Goal: Communication & Community: Share content

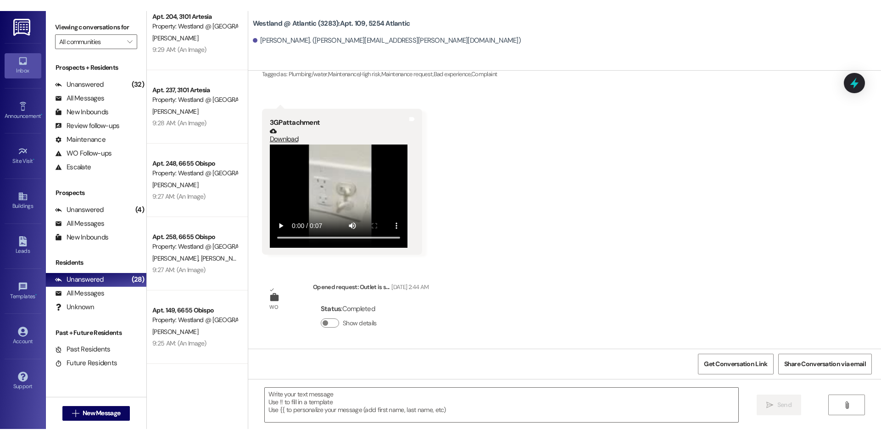
scroll to position [814, 0]
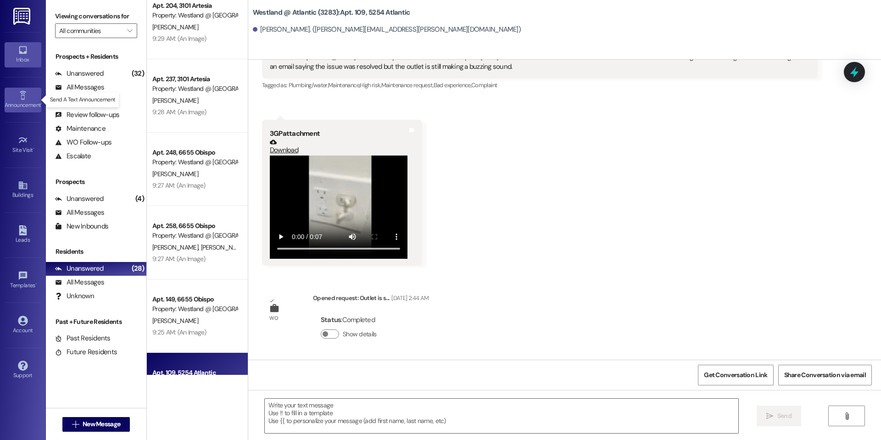
click at [24, 95] on icon at bounding box center [22, 95] width 6 height 9
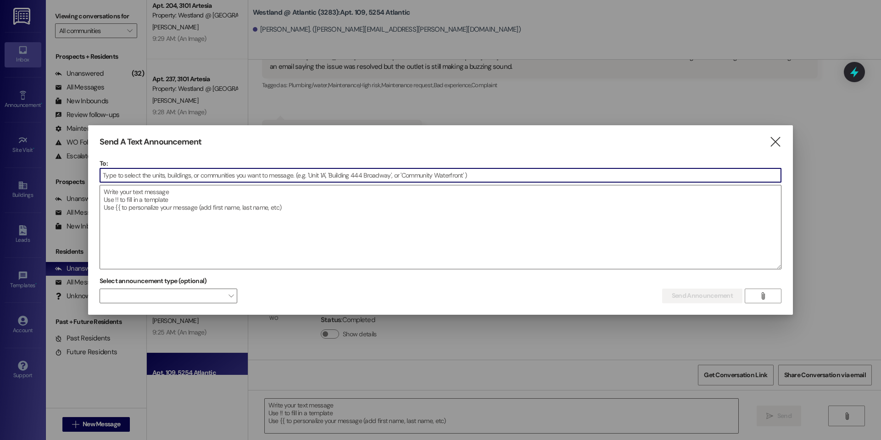
click at [282, 179] on input at bounding box center [440, 175] width 681 height 14
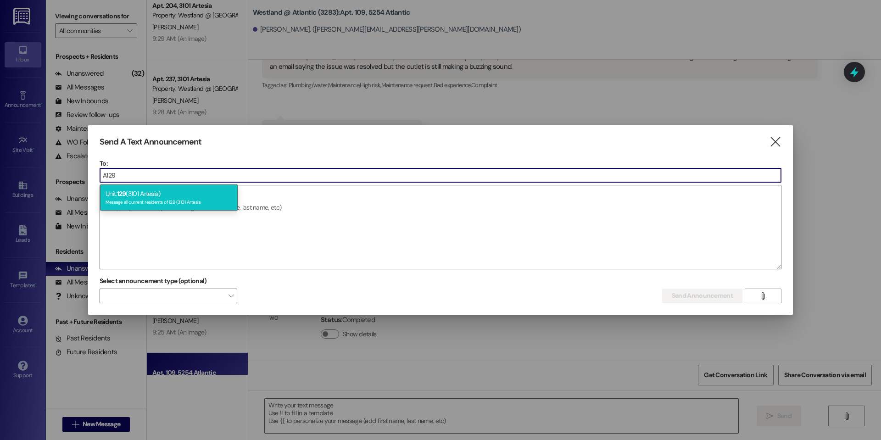
type input "A129"
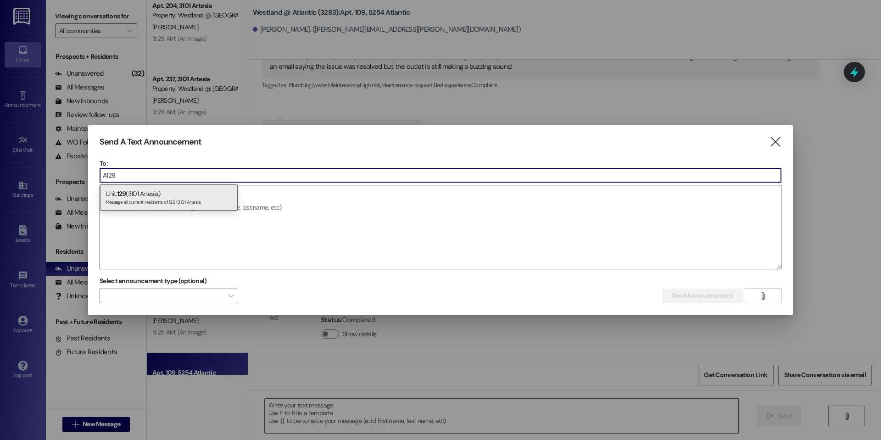
click at [190, 197] on div "Message all current residents of 129 (3101 Artesia" at bounding box center [169, 201] width 127 height 8
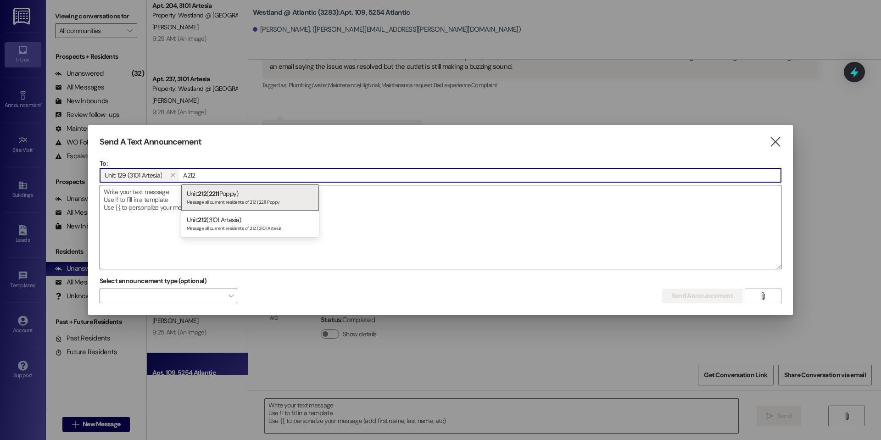
type input "A212"
click at [213, 218] on div "Unit: 212 (3101 Artesia) Message all current residents of 212 (3101 Artesia" at bounding box center [250, 224] width 138 height 26
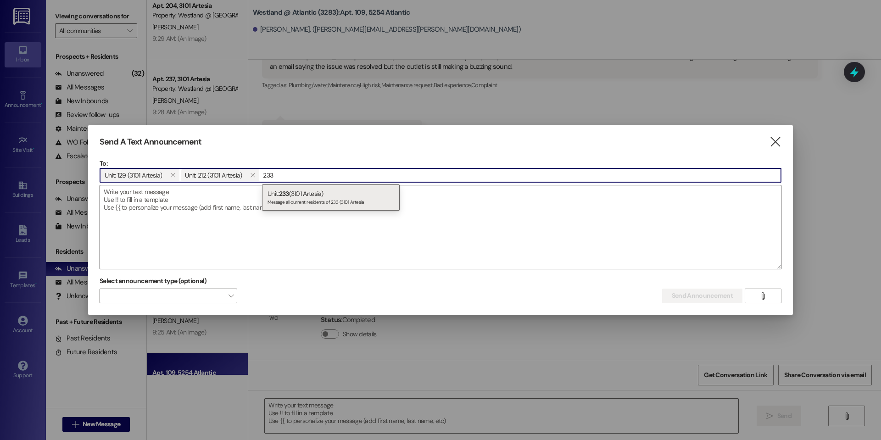
type input "233"
click at [278, 192] on div "Unit: 233 (3101 Artesia) Message all current residents of 233 (3101 Artesia" at bounding box center [331, 197] width 138 height 26
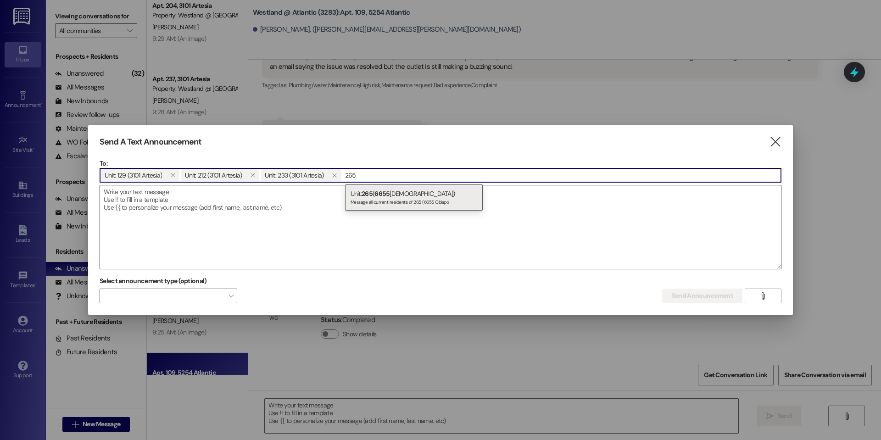
type input "265"
click at [388, 196] on span "6655" at bounding box center [381, 194] width 15 height 8
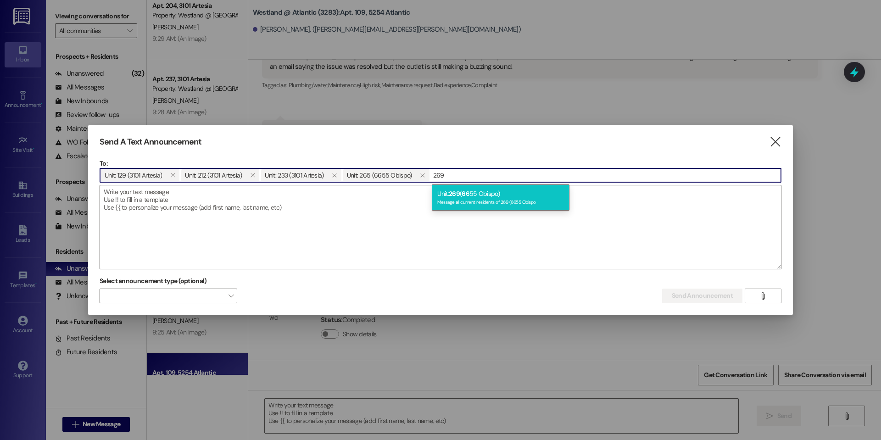
type input "269"
click at [446, 190] on div "Unit: 269 ( 66 55 [DEMOGRAPHIC_DATA]) Message all current residents of 269 (665…" at bounding box center [501, 197] width 138 height 26
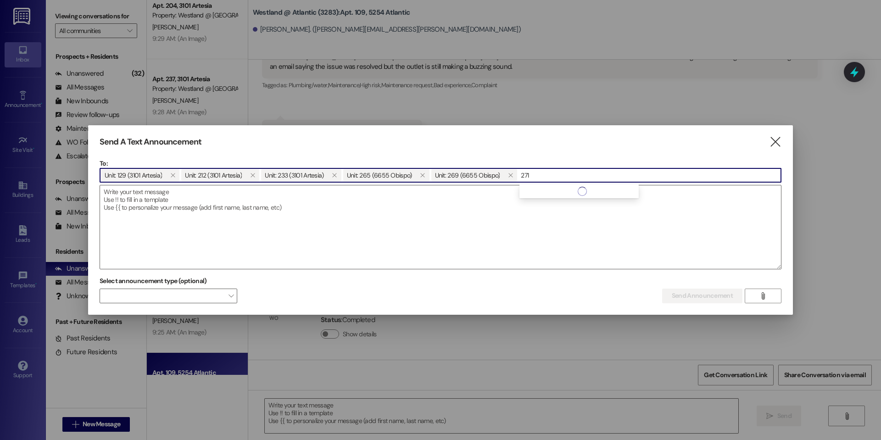
type input "271"
click at [570, 199] on div "Message all current residents of 271 (6655 Obispo" at bounding box center [588, 201] width 127 height 8
click at [620, 177] on input at bounding box center [692, 175] width 178 height 14
click at [618, 172] on input at bounding box center [692, 175] width 178 height 14
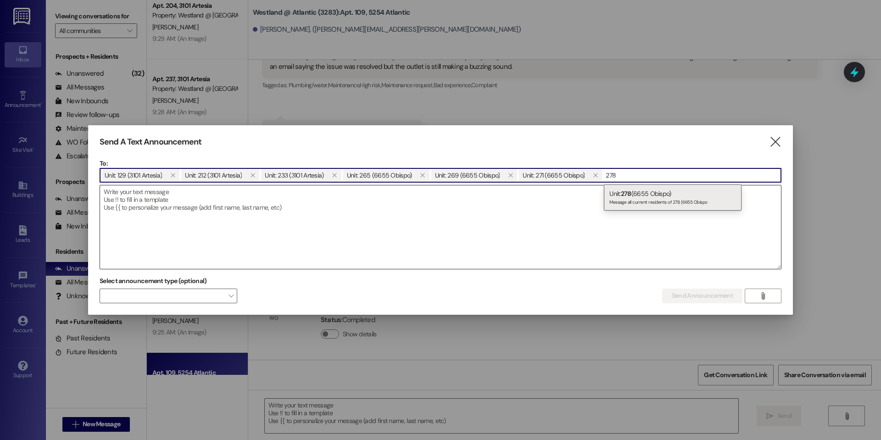
type input "278"
click at [626, 190] on span "278" at bounding box center [626, 194] width 11 height 8
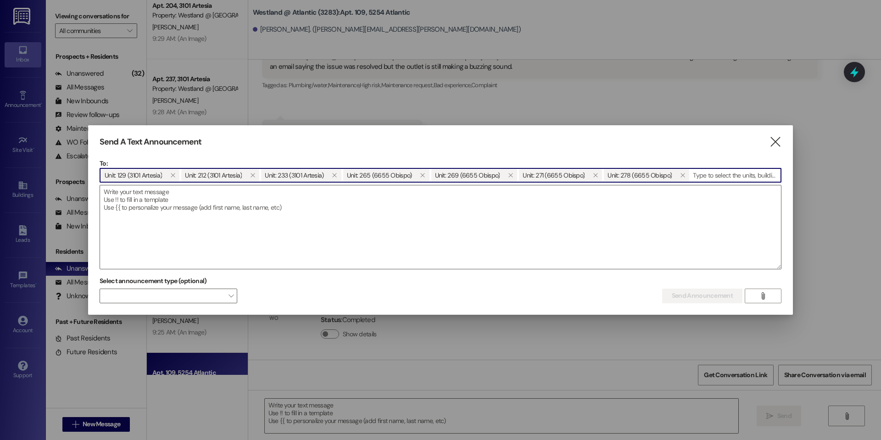
click at [724, 174] on input at bounding box center [735, 175] width 91 height 14
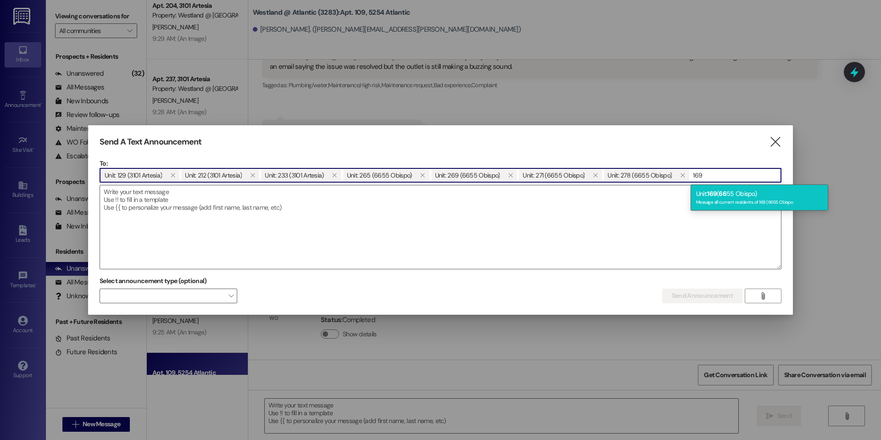
type input "169"
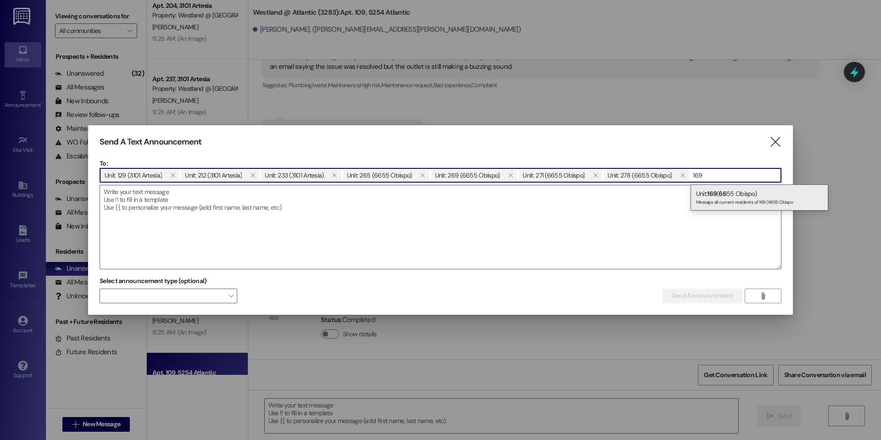
click at [720, 190] on div "Unit: 169 ( 66 55 Obispo) Message all current residents of 169 (6655 Obispo" at bounding box center [760, 197] width 138 height 26
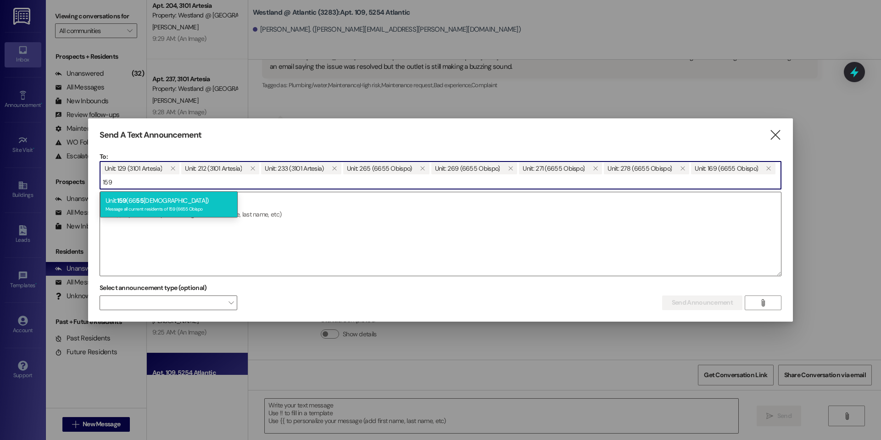
type input "159"
click at [145, 209] on div "Message all current residents of 159 (6655 Obispo" at bounding box center [169, 208] width 127 height 8
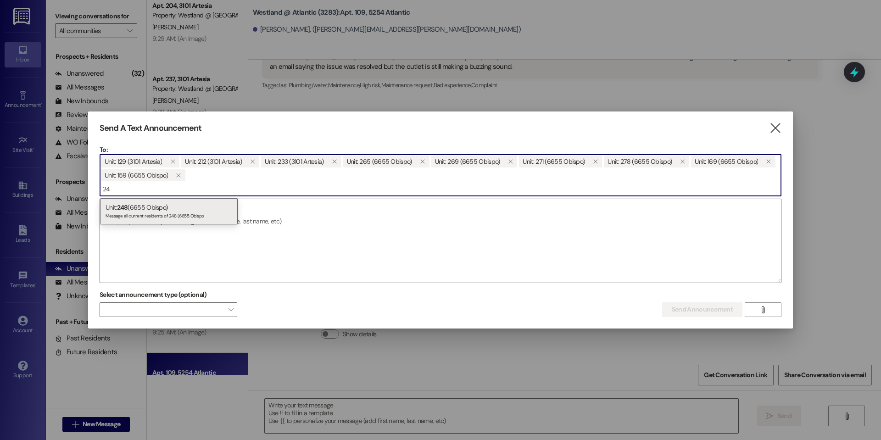
type input "2"
type input "148"
click at [197, 208] on div "Unit: 148 (6655 Obispo) Message all current residents of 148 (6655 Obispo" at bounding box center [169, 211] width 138 height 26
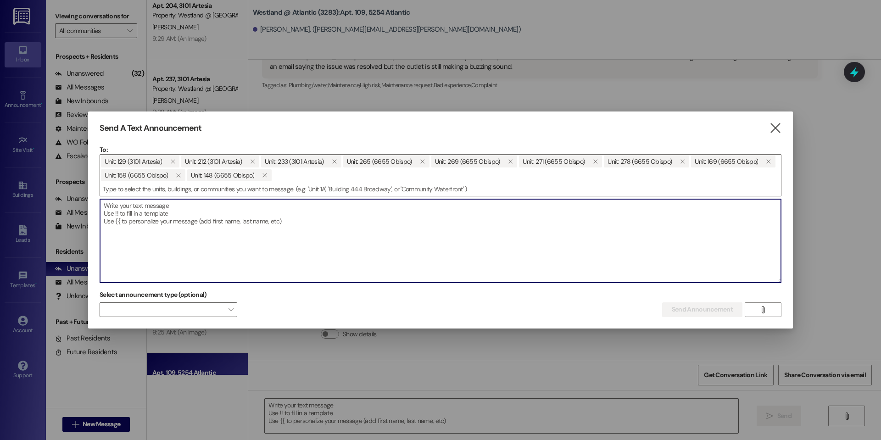
click at [194, 217] on textarea at bounding box center [440, 241] width 681 height 84
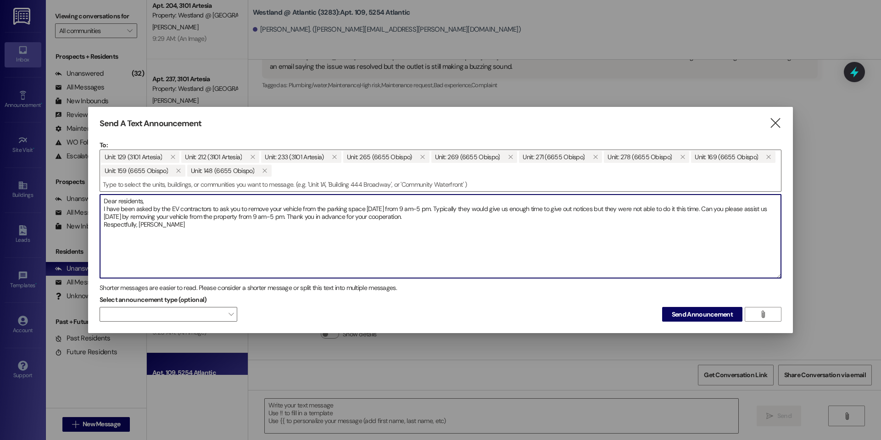
click at [229, 212] on textarea "Dear residents, I have been asked by the EV contractors to ask you to remove yo…" at bounding box center [440, 237] width 681 height 84
click at [319, 218] on textarea "Dear residents, I have been asked by the EV contractors to request for you to r…" at bounding box center [440, 237] width 681 height 84
type textarea "Dear residents, I have been asked by the EV contractors to request for you to r…"
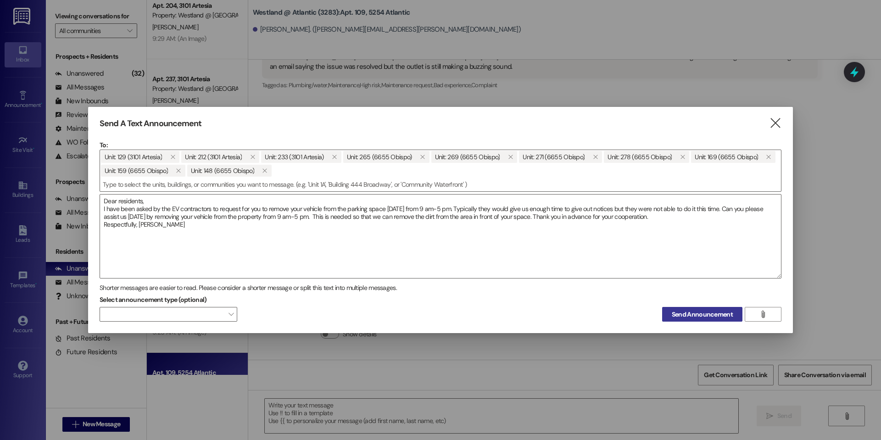
click at [676, 316] on span "Send Announcement" at bounding box center [702, 315] width 61 height 10
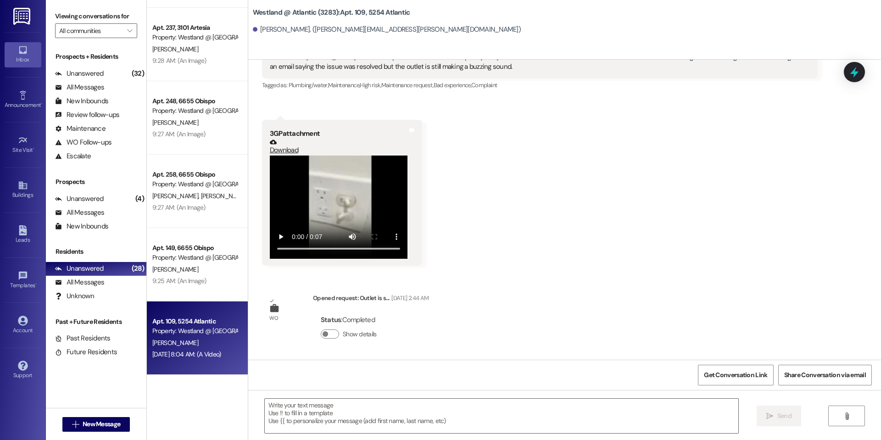
scroll to position [1681, 0]
click at [189, 323] on div "Apt. 109, 5254 Atlantic" at bounding box center [194, 322] width 85 height 10
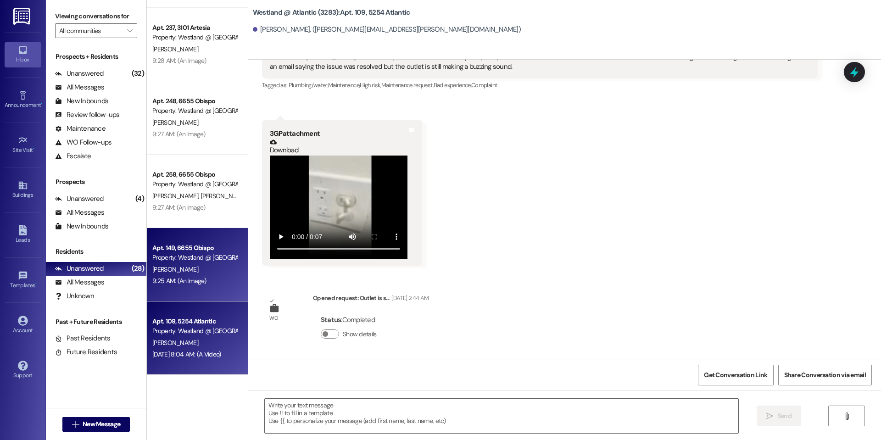
click at [178, 250] on div "Apt. 149, 6655 Obispo" at bounding box center [194, 248] width 85 height 10
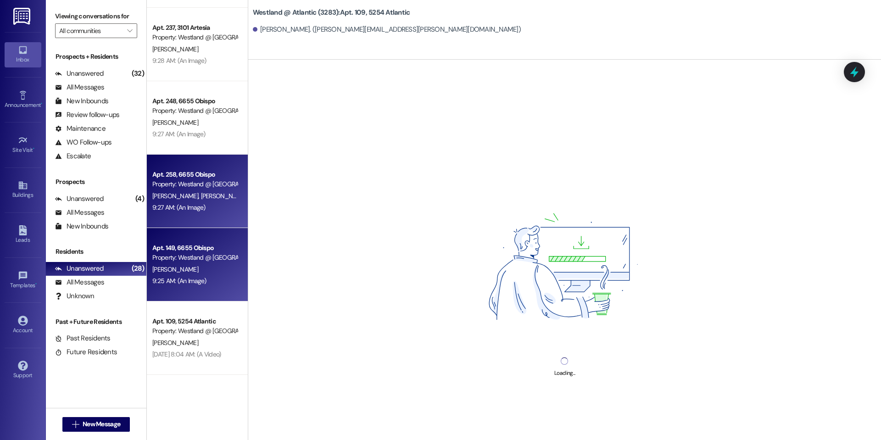
click at [177, 186] on div "Property: Westland @ [GEOGRAPHIC_DATA] (3388)" at bounding box center [194, 184] width 85 height 10
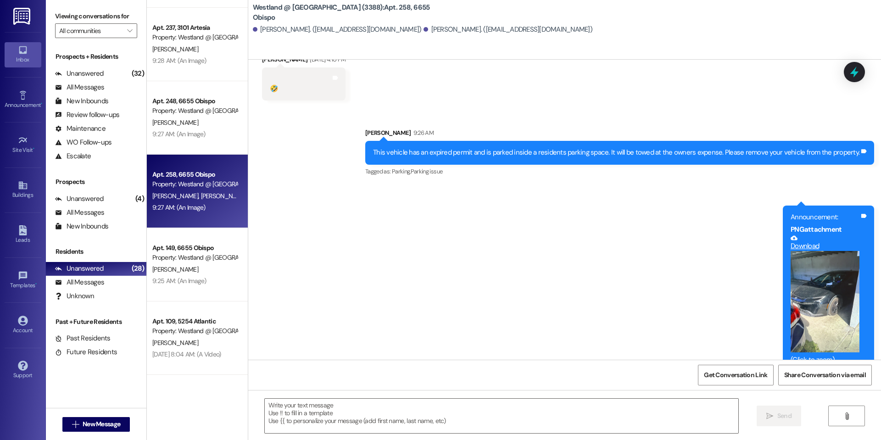
scroll to position [2056, 0]
click at [83, 268] on div "Unanswered" at bounding box center [79, 269] width 49 height 10
click at [95, 72] on div "Unanswered" at bounding box center [79, 74] width 49 height 10
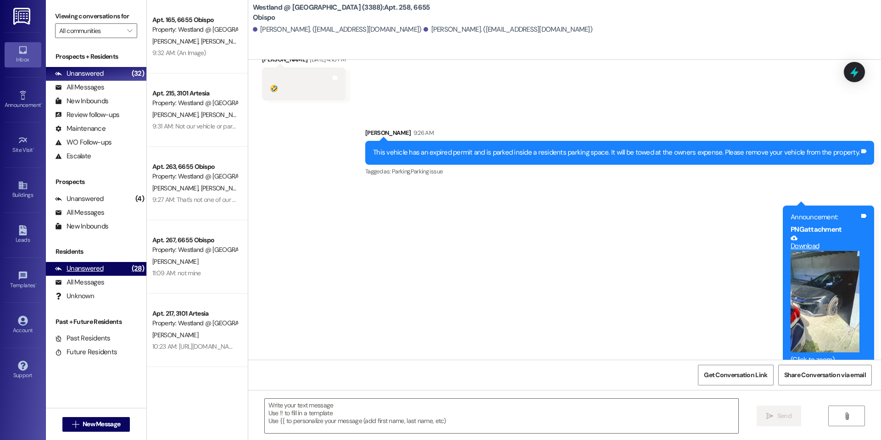
click at [101, 264] on div "Unanswered" at bounding box center [79, 269] width 49 height 10
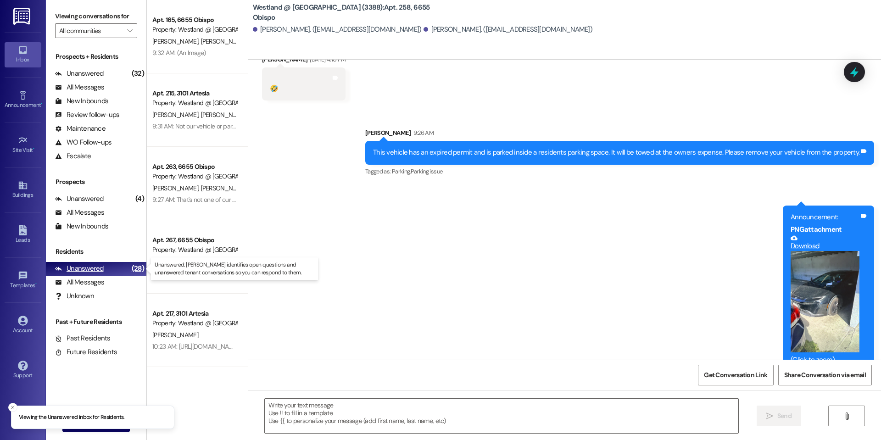
click at [98, 267] on div "Unanswered" at bounding box center [79, 269] width 49 height 10
click at [12, 406] on icon "Close toast" at bounding box center [13, 408] width 6 height 6
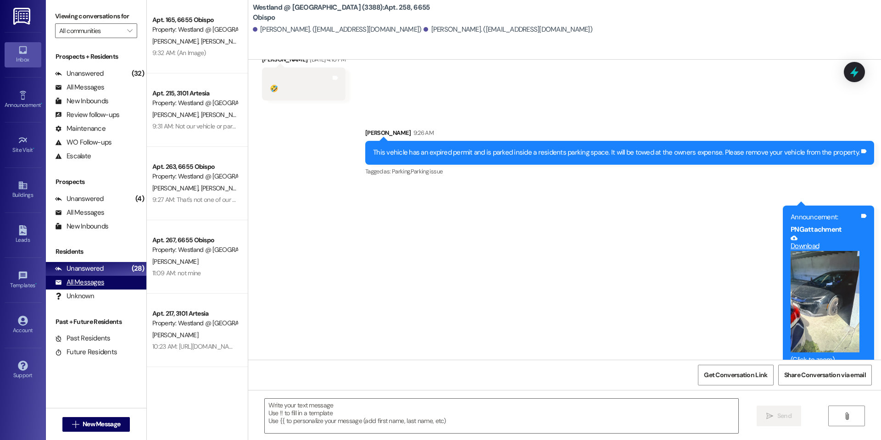
click at [99, 285] on div "All Messages" at bounding box center [79, 283] width 49 height 10
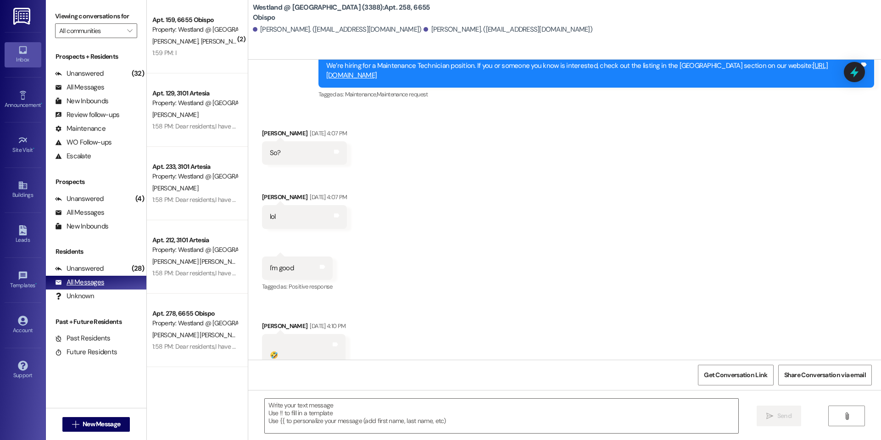
scroll to position [1784, 0]
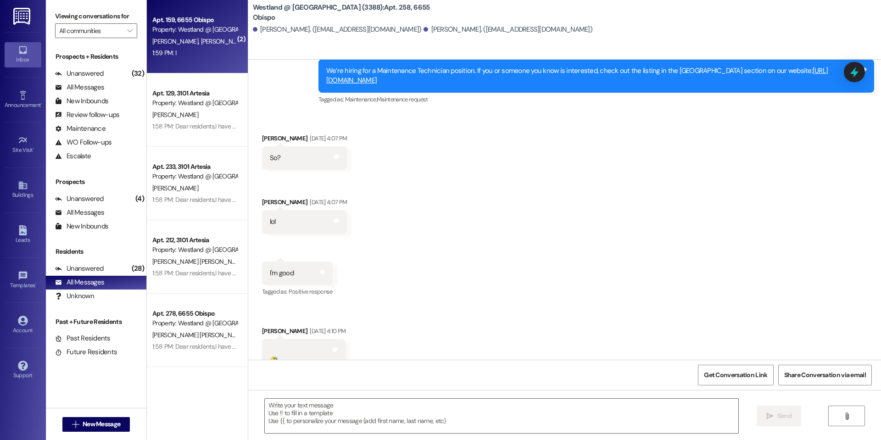
click at [204, 28] on div "Property: Westland @ [GEOGRAPHIC_DATA] (3388)" at bounding box center [194, 30] width 85 height 10
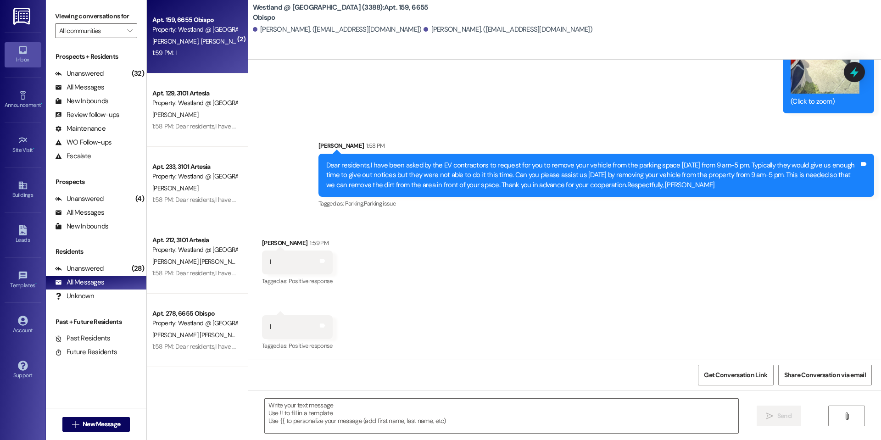
scroll to position [2792, 0]
